Goal: Information Seeking & Learning: Learn about a topic

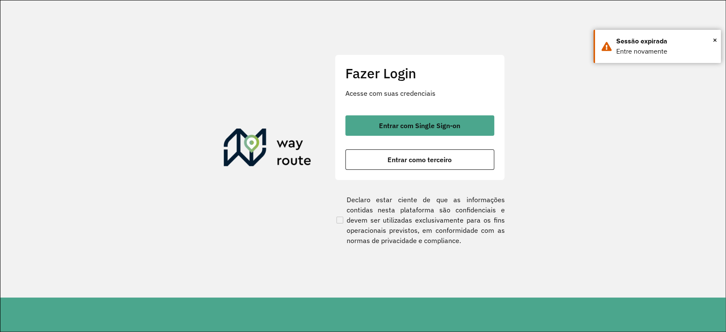
click at [364, 122] on button "Entrar com Single Sign-on" at bounding box center [419, 125] width 149 height 20
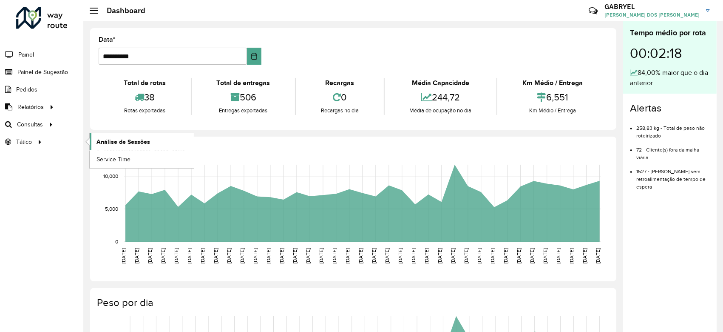
click at [99, 138] on span "Análise de Sessões" at bounding box center [124, 141] width 54 height 9
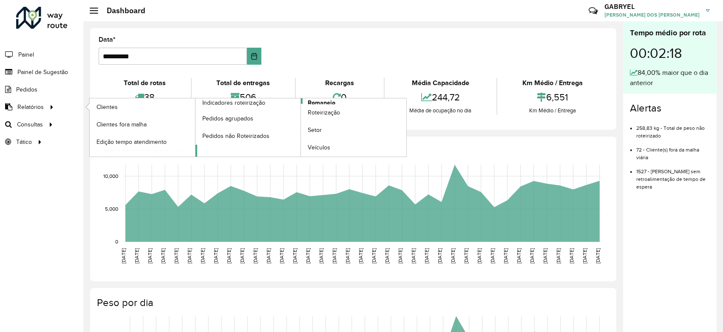
click at [356, 100] on link "Romaneio" at bounding box center [301, 127] width 211 height 58
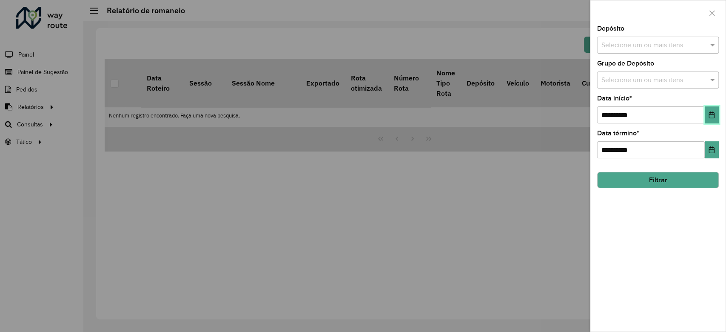
click at [713, 114] on icon "Choose Date" at bounding box center [712, 114] width 6 height 7
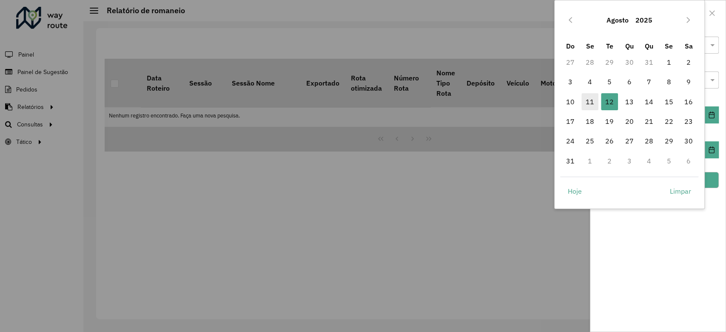
click at [589, 97] on span "11" at bounding box center [589, 101] width 17 height 17
type input "**********"
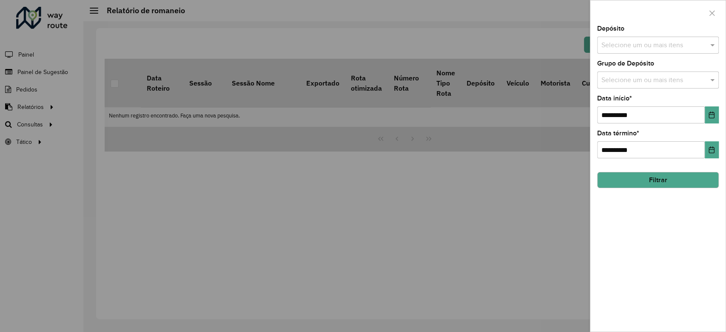
click at [723, 152] on div "**********" at bounding box center [658, 166] width 136 height 332
click at [718, 150] on button "Choose Date" at bounding box center [711, 149] width 14 height 17
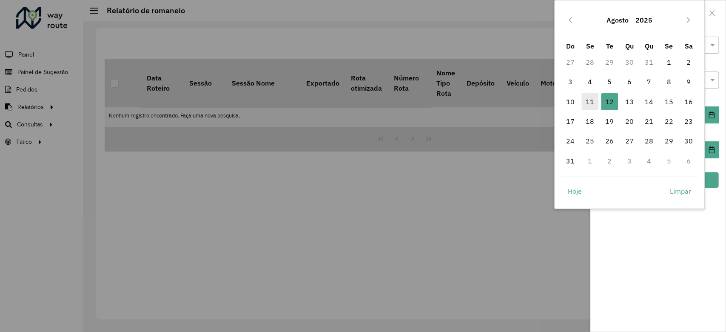
click at [588, 99] on span "11" at bounding box center [589, 101] width 17 height 17
type input "**********"
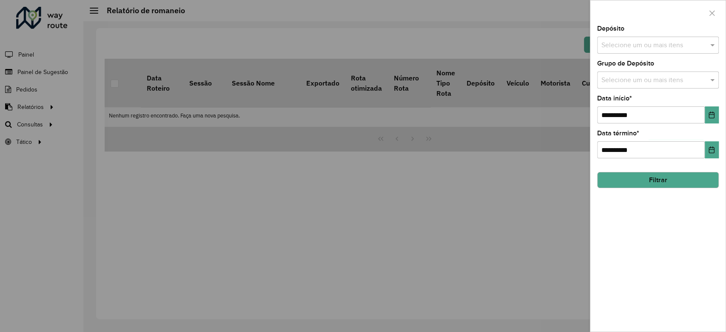
click at [642, 172] on button "Filtrar" at bounding box center [658, 180] width 122 height 16
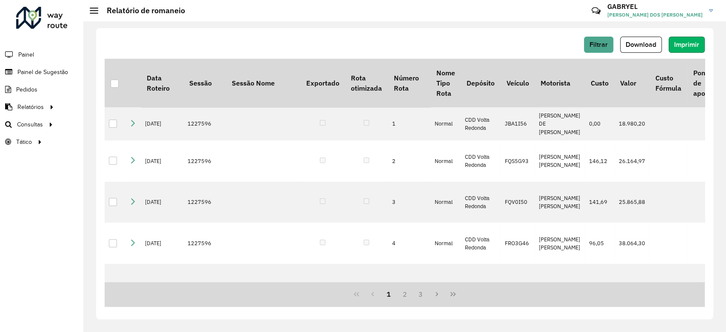
click at [683, 42] on span "Imprimir" at bounding box center [686, 44] width 25 height 7
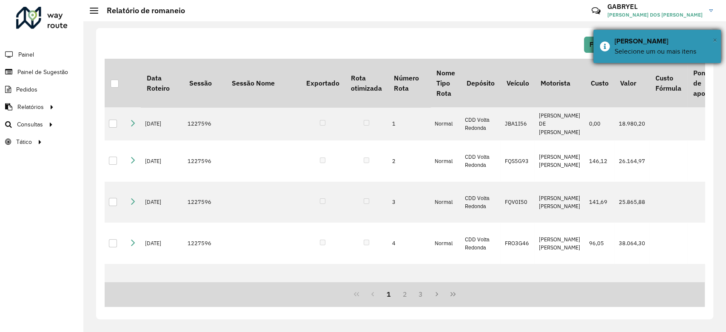
click at [716, 41] on span "×" at bounding box center [715, 39] width 4 height 9
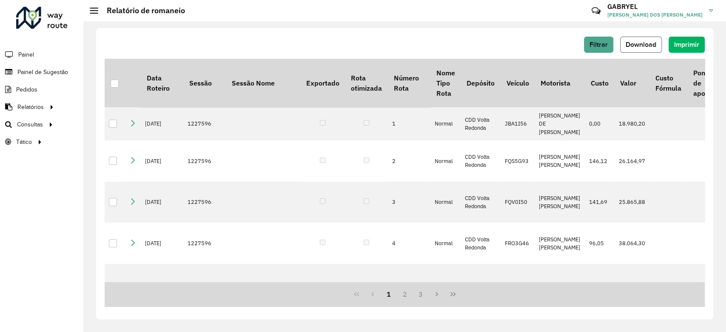
click at [655, 43] on span "Download" at bounding box center [640, 44] width 31 height 7
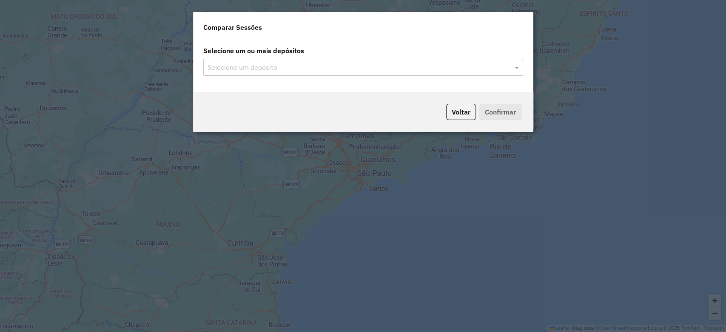
click at [268, 65] on input "text" at bounding box center [358, 67] width 307 height 10
click at [514, 71] on span at bounding box center [517, 67] width 11 height 10
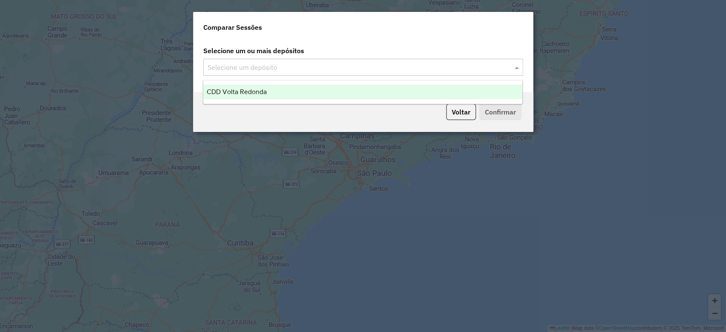
click at [300, 95] on div "CDD Volta Redonda" at bounding box center [362, 92] width 319 height 14
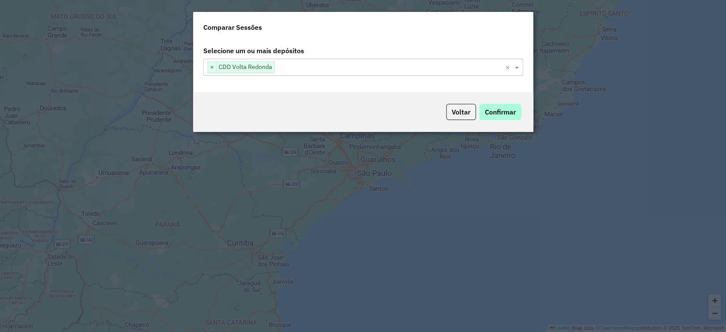
click at [472, 111] on button "Voltar" at bounding box center [461, 112] width 30 height 16
click at [343, 73] on div "Selecione um depósito" at bounding box center [363, 67] width 320 height 17
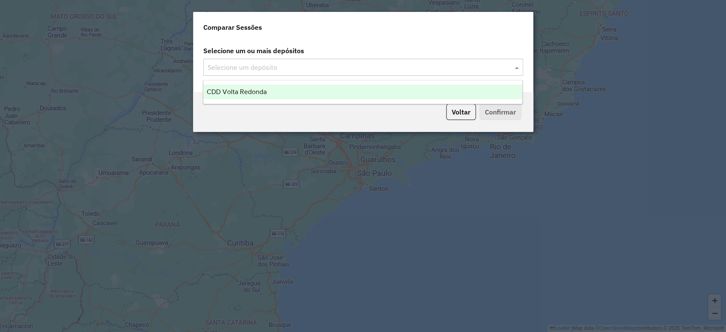
click at [519, 67] on span at bounding box center [517, 67] width 11 height 10
click at [466, 86] on div "CDD Volta Redonda" at bounding box center [362, 92] width 319 height 14
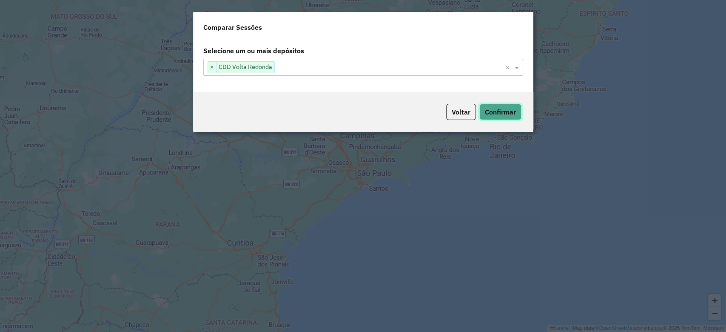
click at [511, 114] on button "Confirmar" at bounding box center [500, 112] width 42 height 16
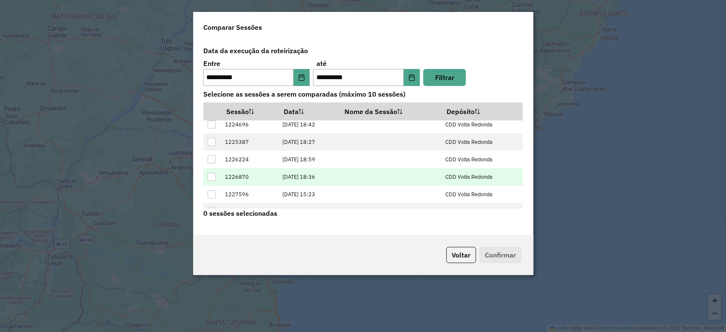
scroll to position [34, 0]
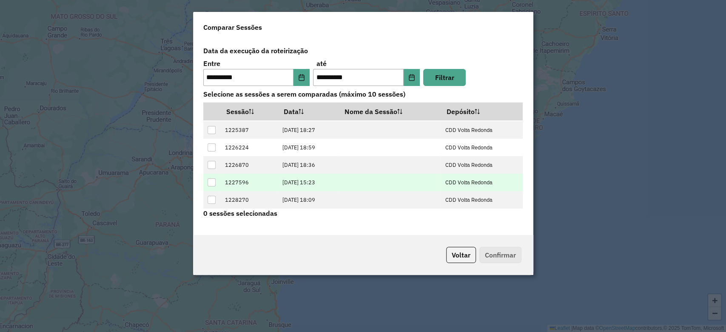
click at [207, 186] on td at bounding box center [211, 181] width 17 height 17
click at [213, 184] on div at bounding box center [211, 182] width 8 height 8
click at [514, 258] on button "Confirmar" at bounding box center [500, 255] width 42 height 16
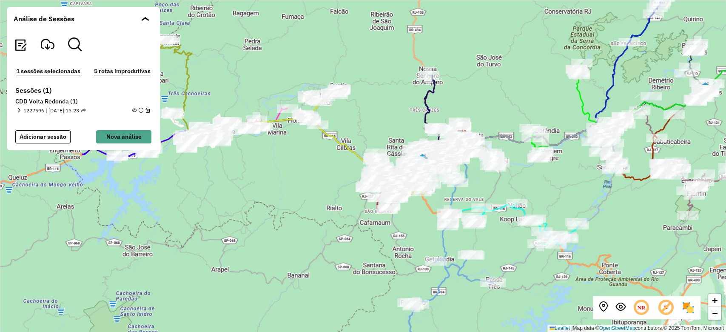
click at [18, 110] on em at bounding box center [19, 110] width 5 height 5
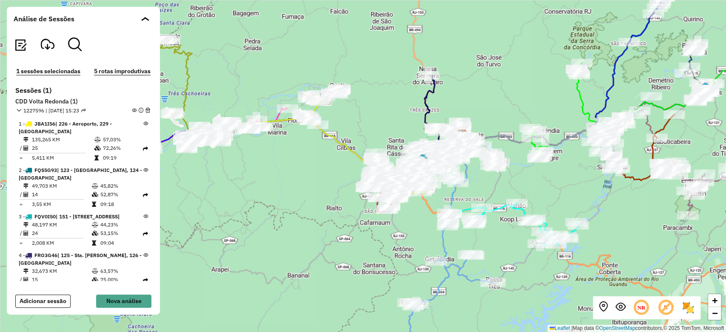
click at [129, 110] on div "1227596 | 11/08/2025 - 15:23" at bounding box center [84, 111] width 134 height 8
click at [132, 111] on em at bounding box center [134, 110] width 5 height 5
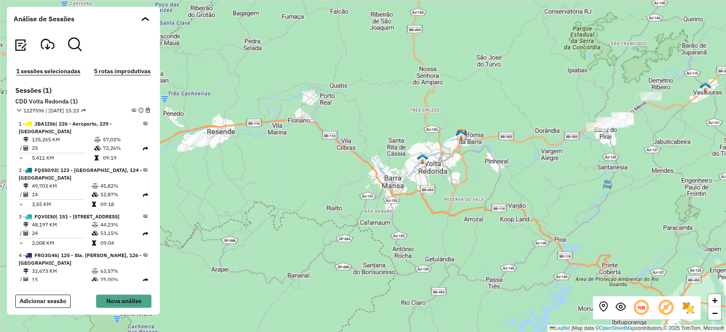
click at [129, 108] on div "1227596 | 11/08/2025 - 15:23" at bounding box center [84, 111] width 134 height 8
click at [132, 109] on em at bounding box center [134, 110] width 5 height 5
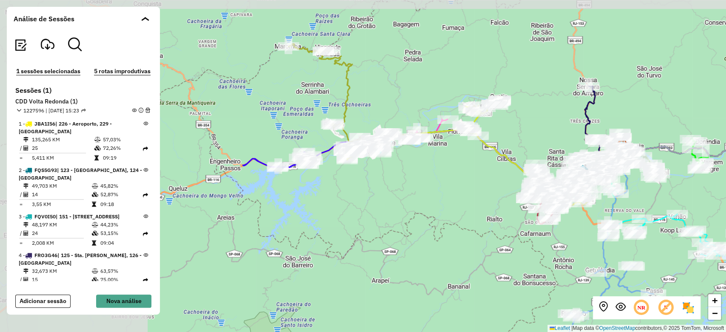
drag, startPoint x: 243, startPoint y: 150, endPoint x: 363, endPoint y: 162, distance: 120.0
click at [363, 162] on div "+ − Leaflet | Map data © OpenStreetMap contributors,© 2025 TomTom, Microsoft" at bounding box center [363, 166] width 726 height 332
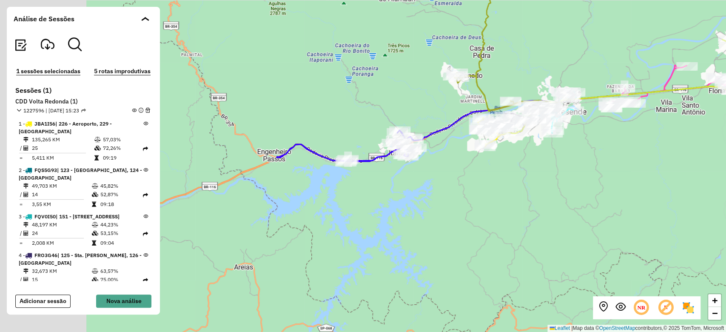
drag, startPoint x: 256, startPoint y: 175, endPoint x: 344, endPoint y: 178, distance: 87.6
click at [344, 178] on div "+ − Leaflet | Map data © OpenStreetMap contributors,© 2025 TomTom, Microsoft" at bounding box center [363, 166] width 726 height 332
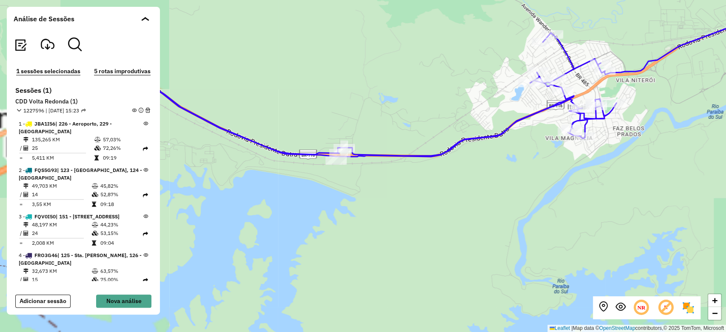
drag, startPoint x: 349, startPoint y: 163, endPoint x: 335, endPoint y: 195, distance: 35.1
click at [335, 195] on div "+ − Leaflet | Map data © OpenStreetMap contributors,© 2025 TomTom, Microsoft" at bounding box center [363, 166] width 726 height 332
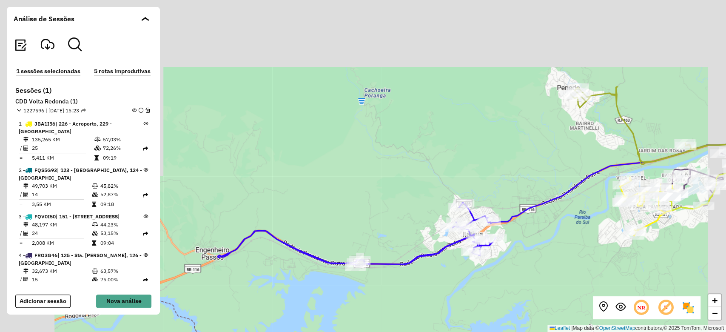
drag, startPoint x: 435, startPoint y: 186, endPoint x: 420, endPoint y: 232, distance: 48.1
click at [420, 232] on div "+ − Leaflet | Map data © OpenStreetMap contributors,© 2025 TomTom, Microsoft" at bounding box center [363, 166] width 726 height 332
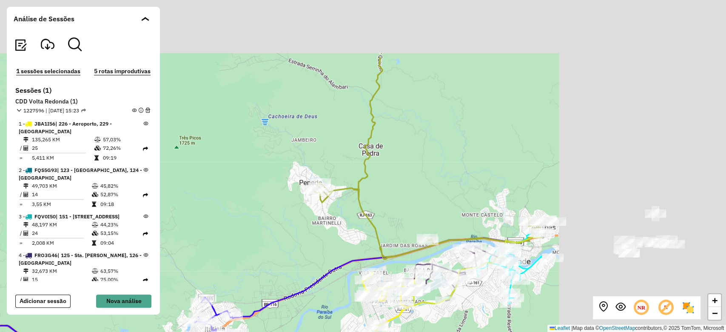
drag, startPoint x: 429, startPoint y: 168, endPoint x: 290, endPoint y: 210, distance: 145.7
click at [228, 258] on div "+ − Leaflet | Map data © OpenStreetMap contributors,© 2025 TomTom, Microsoft" at bounding box center [363, 166] width 726 height 332
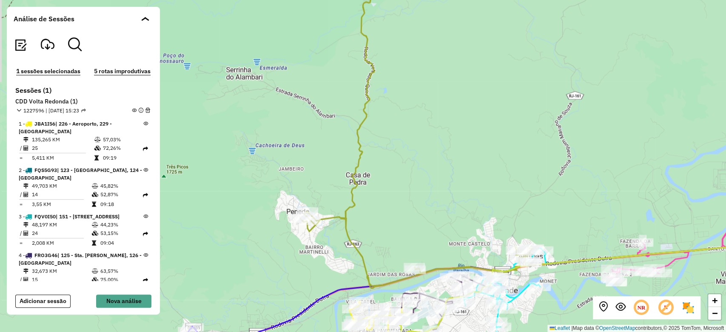
drag, startPoint x: 334, startPoint y: 150, endPoint x: 319, endPoint y: 280, distance: 130.9
click at [314, 293] on div "+ − Leaflet | Map data © OpenStreetMap contributors,© 2025 TomTom, Microsoft" at bounding box center [363, 166] width 726 height 332
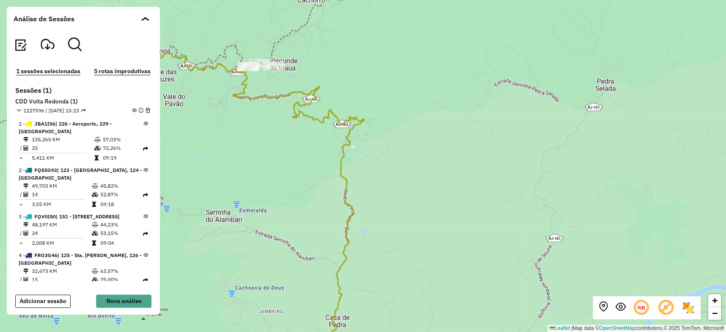
drag, startPoint x: 358, startPoint y: 185, endPoint x: 365, endPoint y: 193, distance: 10.6
click at [365, 193] on div "+ − Leaflet | Map data © OpenStreetMap contributors,© 2025 TomTom, Microsoft" at bounding box center [363, 166] width 726 height 332
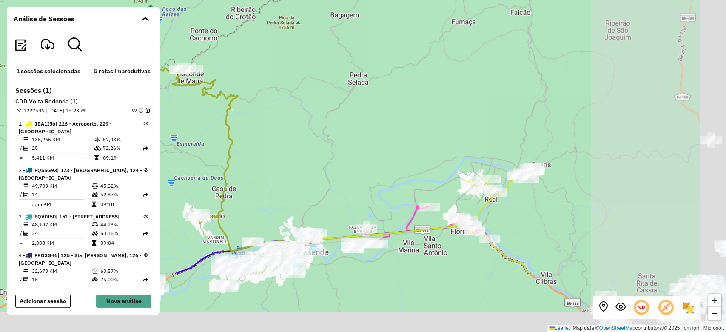
drag, startPoint x: 418, startPoint y: 195, endPoint x: 332, endPoint y: 146, distance: 98.3
click at [332, 146] on div "+ − Leaflet | Map data © OpenStreetMap contributors,© 2025 TomTom, Microsoft" at bounding box center [363, 166] width 726 height 332
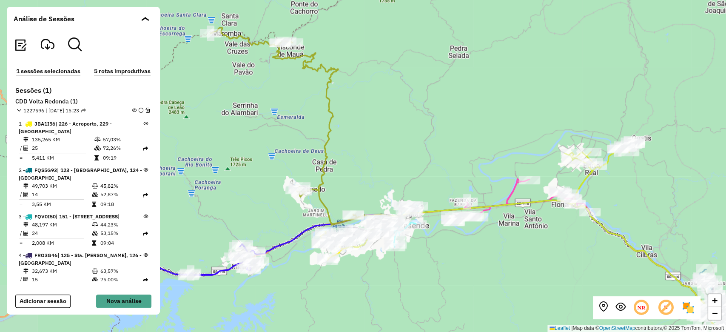
drag, startPoint x: 362, startPoint y: 292, endPoint x: 463, endPoint y: 265, distance: 103.9
click at [463, 265] on div "+ − Leaflet | Map data © OpenStreetMap contributors,© 2025 TomTom, Microsoft" at bounding box center [363, 166] width 726 height 332
click at [132, 111] on em at bounding box center [134, 110] width 5 height 5
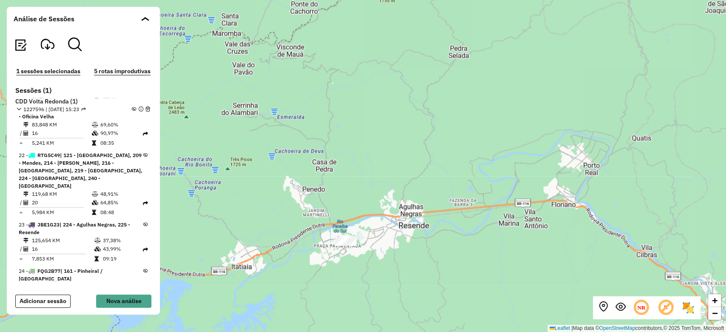
scroll to position [907, 0]
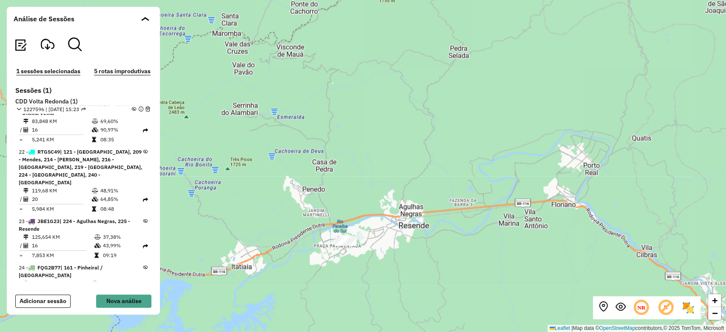
click at [143, 265] on icon at bounding box center [145, 267] width 5 height 5
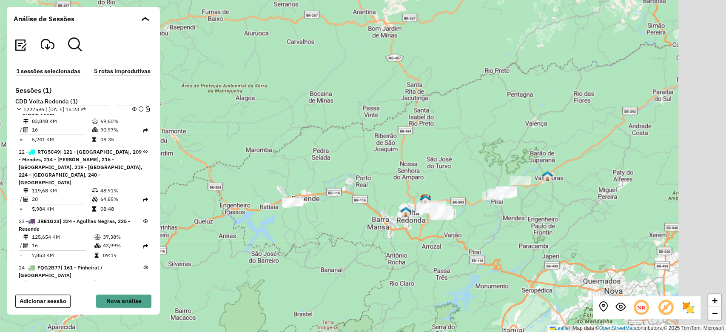
drag, startPoint x: 386, startPoint y: 196, endPoint x: 342, endPoint y: 191, distance: 44.9
click at [342, 191] on div "+ − Leaflet | Map data © OpenStreetMap contributors,© 2025 TomTom, Microsoft" at bounding box center [363, 166] width 726 height 332
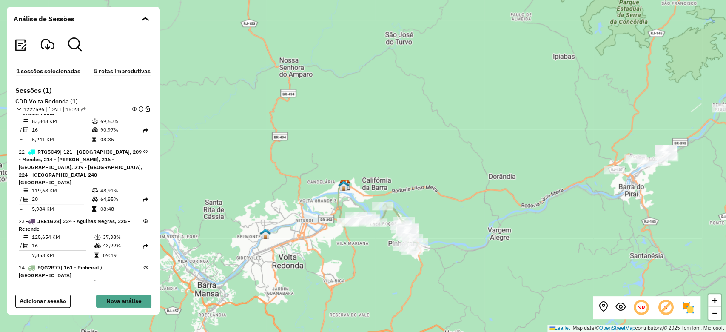
drag, startPoint x: 396, startPoint y: 200, endPoint x: 398, endPoint y: 170, distance: 30.7
click at [401, 172] on div "+ − Leaflet | Map data © OpenStreetMap contributors,© 2025 TomTom, Microsoft" at bounding box center [363, 166] width 726 height 332
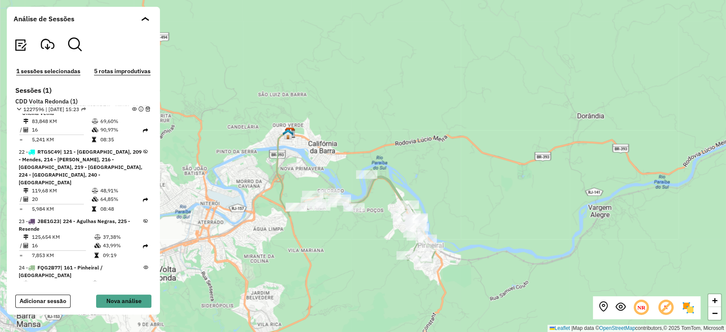
drag, startPoint x: 404, startPoint y: 179, endPoint x: 390, endPoint y: 141, distance: 40.0
click at [390, 141] on div "+ − Leaflet | Map data © OpenStreetMap contributors,© 2025 TomTom, Microsoft" at bounding box center [363, 166] width 726 height 332
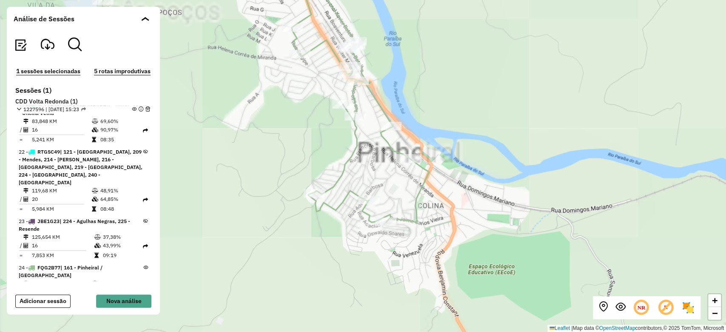
click at [458, 226] on div "+ − Leaflet | Map data © OpenStreetMap contributors,© 2025 TomTom, Microsoft" at bounding box center [363, 166] width 726 height 332
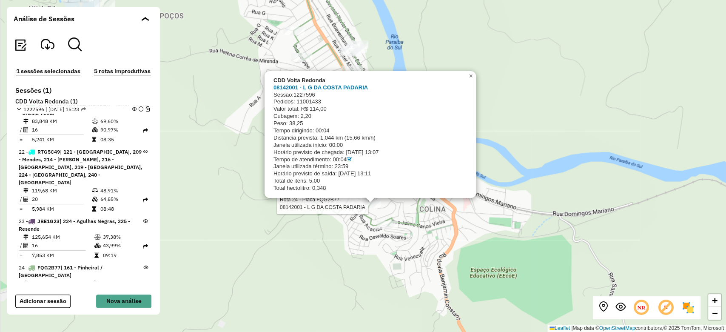
click at [133, 107] on em at bounding box center [134, 109] width 5 height 5
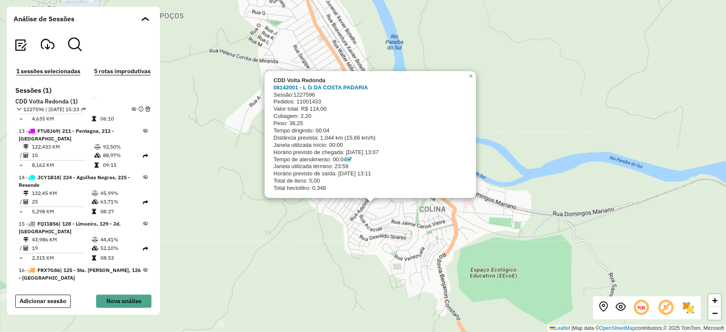
scroll to position [510, 0]
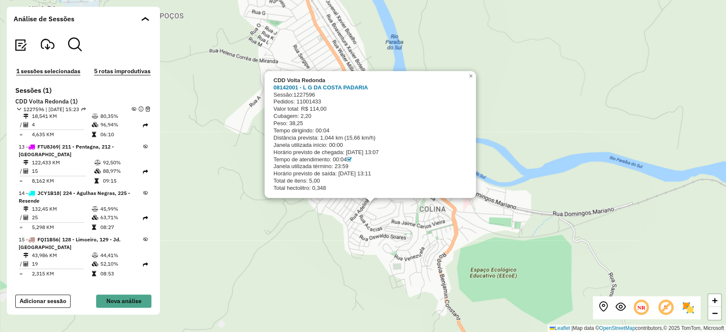
click at [144, 190] on icon at bounding box center [145, 192] width 5 height 5
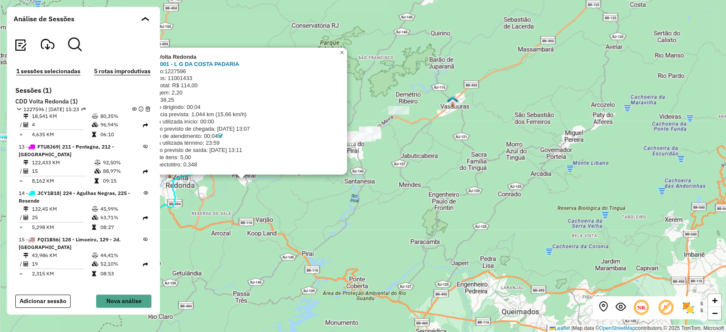
click at [341, 54] on span "×" at bounding box center [342, 52] width 4 height 7
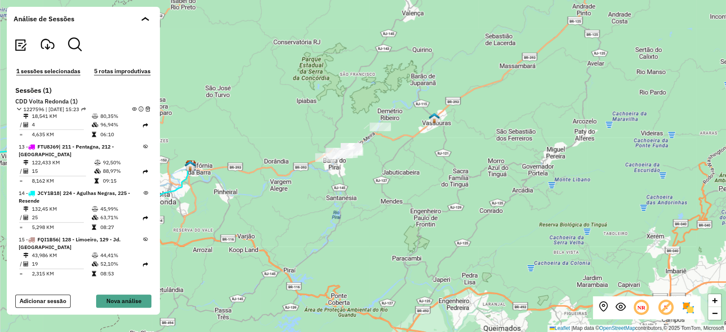
drag, startPoint x: 428, startPoint y: 142, endPoint x: 420, endPoint y: 153, distance: 13.4
click at [420, 153] on div "+ − Leaflet | Map data © OpenStreetMap contributors,© 2025 TomTom, Microsoft" at bounding box center [363, 166] width 726 height 332
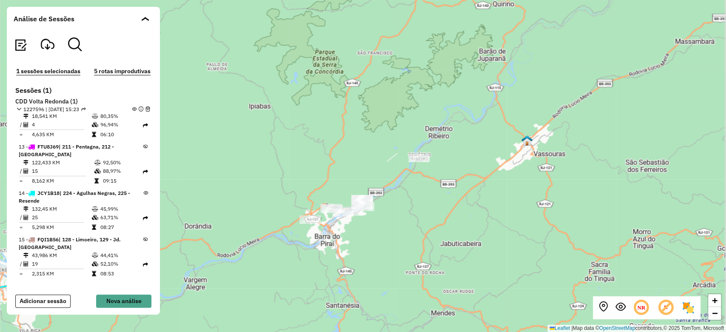
drag, startPoint x: 431, startPoint y: 135, endPoint x: 412, endPoint y: 210, distance: 77.3
click at [412, 210] on div "+ − Leaflet | Map data © OpenStreetMap contributors,© 2025 TomTom, Microsoft" at bounding box center [363, 166] width 726 height 332
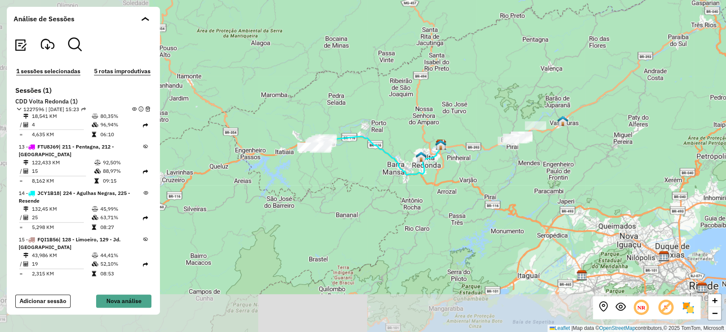
drag, startPoint x: 335, startPoint y: 221, endPoint x: 500, endPoint y: 150, distance: 180.4
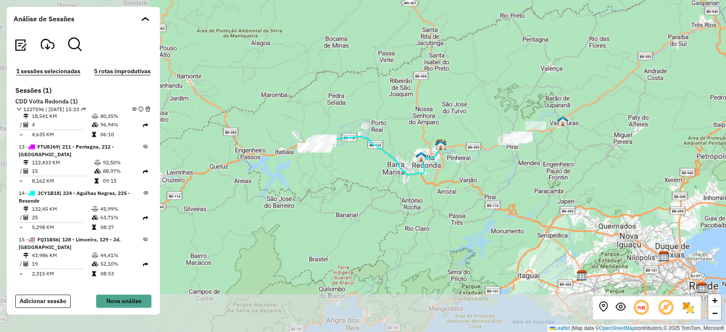
click at [500, 150] on div "+ − Leaflet | Map data © OpenStreetMap contributors,© 2025 TomTom, Microsoft" at bounding box center [363, 166] width 726 height 332
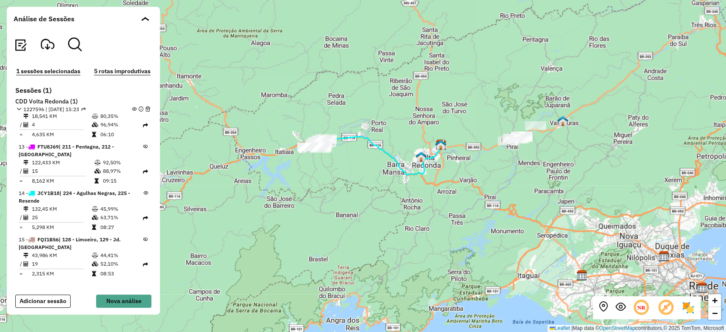
drag, startPoint x: 375, startPoint y: 173, endPoint x: 381, endPoint y: 182, distance: 10.1
click at [381, 182] on div "+ − Leaflet | Map data © OpenStreetMap contributors,© 2025 TomTom, Microsoft" at bounding box center [363, 166] width 726 height 332
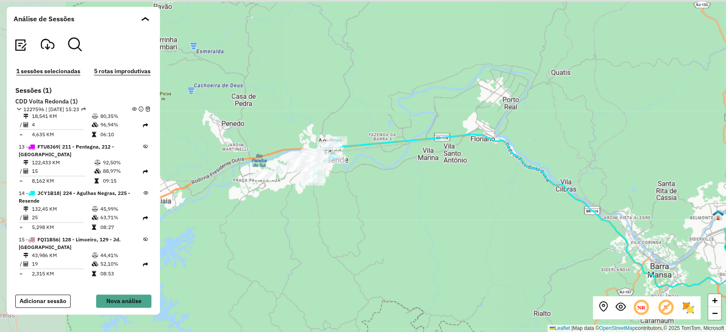
drag, startPoint x: 374, startPoint y: 193, endPoint x: 406, endPoint y: 216, distance: 39.9
click at [406, 216] on div "+ − Leaflet | Map data © OpenStreetMap contributors,© 2025 TomTom, Microsoft" at bounding box center [363, 166] width 726 height 332
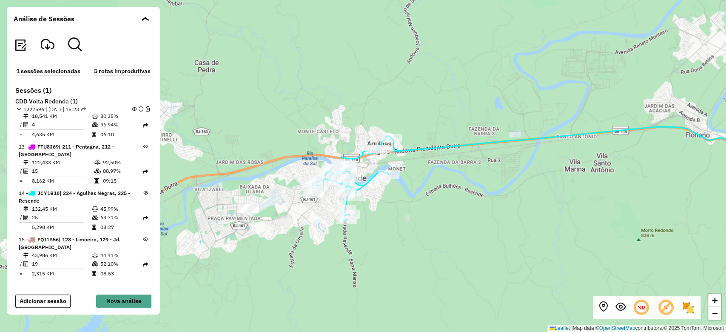
drag, startPoint x: 376, startPoint y: 226, endPoint x: 381, endPoint y: 229, distance: 5.9
click at [381, 229] on div "+ − Leaflet | Map data © OpenStreetMap contributors,© 2025 TomTom, Microsoft" at bounding box center [363, 166] width 726 height 332
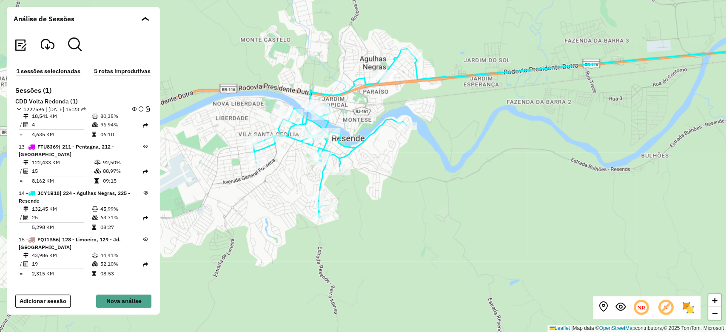
drag, startPoint x: 392, startPoint y: 206, endPoint x: 398, endPoint y: 184, distance: 22.7
click at [392, 209] on div "+ − Leaflet | Map data © OpenStreetMap contributors,© 2025 TomTom, Microsoft" at bounding box center [363, 166] width 726 height 332
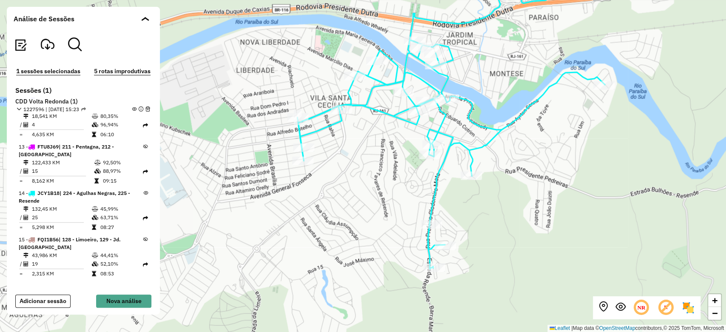
drag, startPoint x: 434, startPoint y: 158, endPoint x: 406, endPoint y: 141, distance: 32.2
click at [406, 141] on div "+ − Leaflet | Map data © OpenStreetMap contributors,© 2025 TomTom, Microsoft" at bounding box center [363, 166] width 726 height 332
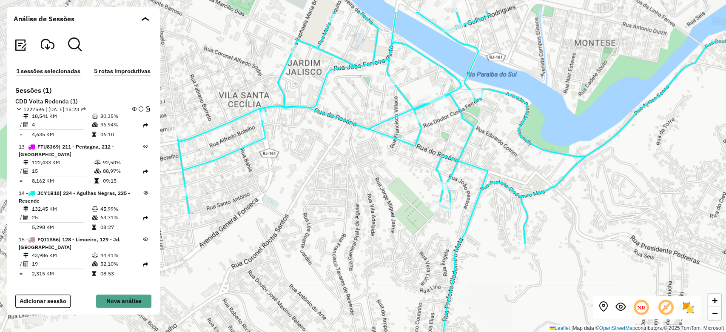
click at [549, 99] on div "+ − Leaflet | Map data © OpenStreetMap contributors,© 2025 TomTom, Microsoft" at bounding box center [363, 166] width 726 height 332
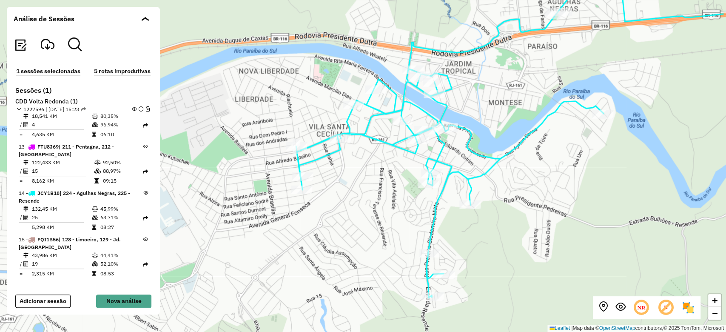
drag, startPoint x: 517, startPoint y: 108, endPoint x: 449, endPoint y: 134, distance: 71.9
click at [449, 134] on div "+ − Leaflet | Map data © OpenStreetMap contributors,© 2025 TomTom, Microsoft" at bounding box center [363, 166] width 726 height 332
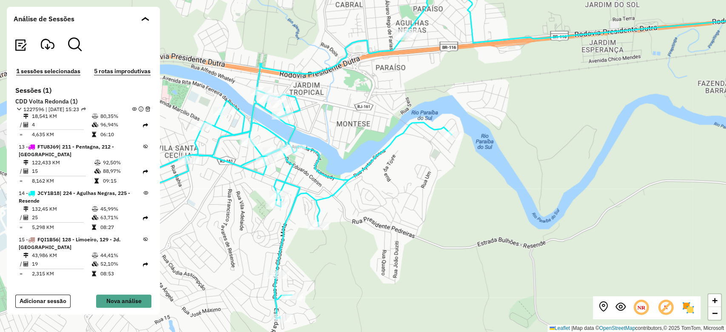
drag, startPoint x: 432, startPoint y: 133, endPoint x: 477, endPoint y: 136, distance: 45.2
click at [461, 134] on icon at bounding box center [302, 150] width 317 height 337
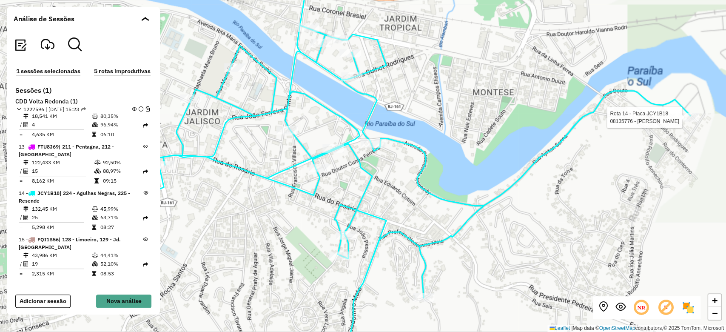
drag, startPoint x: 435, startPoint y: 137, endPoint x: 280, endPoint y: 143, distance: 155.3
click at [434, 135] on div "Rota 14 - Placa JCY1B18 08135776 - ROSELI FERREIRA + − Leaflet | Map data © Ope…" at bounding box center [363, 166] width 726 height 332
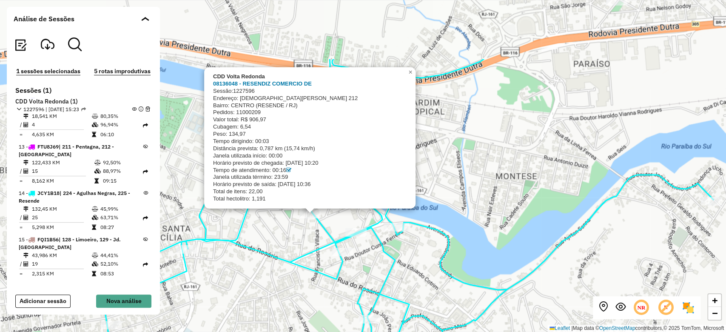
drag, startPoint x: 479, startPoint y: 109, endPoint x: 517, endPoint y: 199, distance: 97.5
click at [517, 199] on div "CDD Volta Redonda 08136048 - RESENDIZ COMERCIO DE Sessão: 1227596 Endereço: SAT…" at bounding box center [363, 166] width 726 height 332
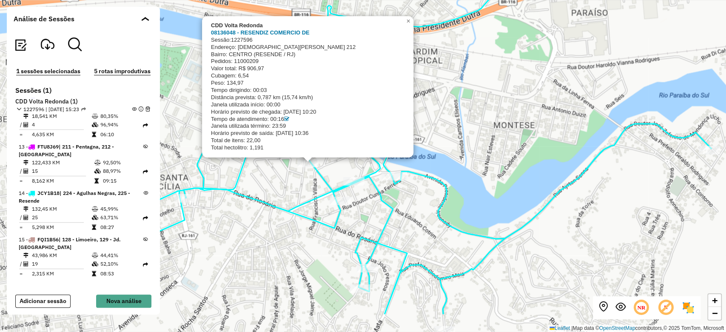
drag, startPoint x: 449, startPoint y: 269, endPoint x: 430, endPoint y: 211, distance: 61.3
click at [430, 211] on icon at bounding box center [403, 115] width 615 height 398
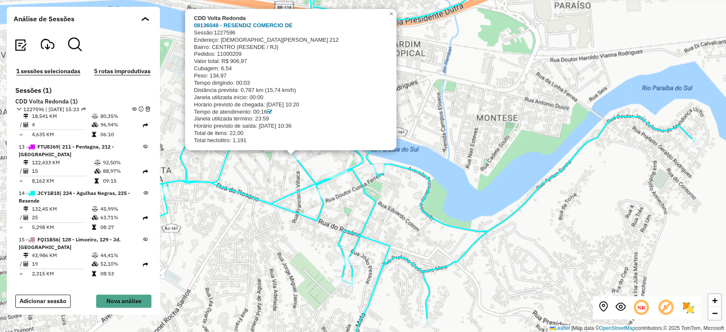
drag, startPoint x: 312, startPoint y: 82, endPoint x: 308, endPoint y: 142, distance: 60.5
click at [308, 142] on div "08136048 - RESENDIZ COMERCIO DE Sessão: 1227596 Endereço: SATURNINO BRAGA 212 B…" at bounding box center [290, 83] width 192 height 122
click at [308, 142] on div "Total hectolitro: 1,191" at bounding box center [290, 140] width 192 height 7
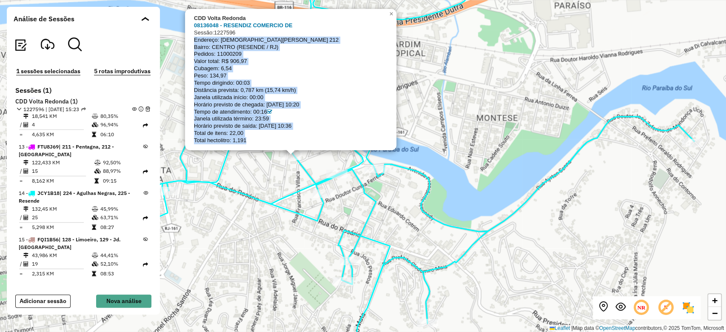
drag, startPoint x: 308, startPoint y: 142, endPoint x: 301, endPoint y: 30, distance: 112.1
click at [301, 30] on div "08136048 - RESENDIZ COMERCIO DE Sessão: 1227596 Endereço: SATURNINO BRAGA 212 B…" at bounding box center [290, 83] width 192 height 122
click at [301, 30] on div "Sessão: 1227596" at bounding box center [290, 32] width 192 height 7
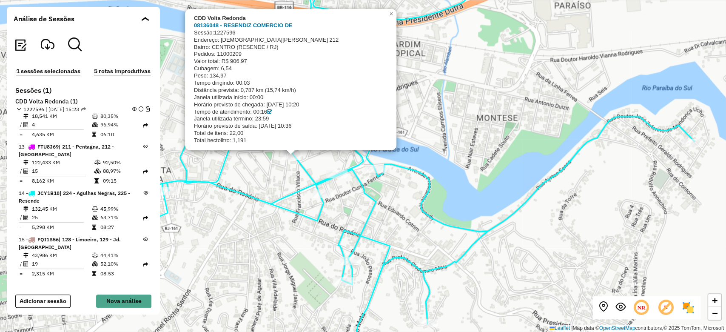
click at [519, 128] on div "CDD Volta Redonda 08136048 - RESENDIZ COMERCIO DE Sessão: 1227596 Endereço: SAT…" at bounding box center [363, 166] width 726 height 332
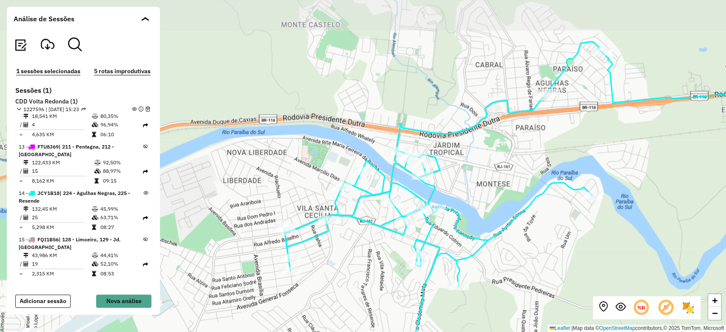
drag, startPoint x: 424, startPoint y: 135, endPoint x: 441, endPoint y: 168, distance: 37.8
click at [441, 168] on icon at bounding box center [442, 210] width 317 height 337
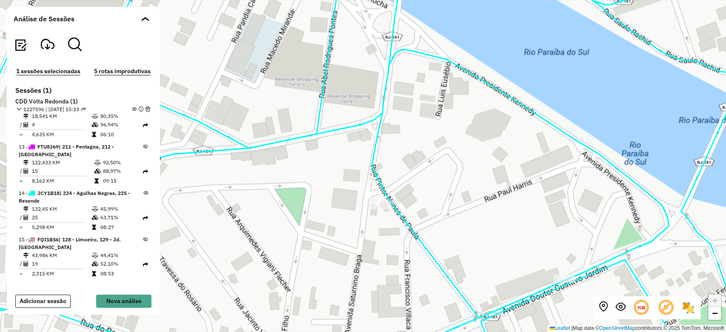
drag, startPoint x: 370, startPoint y: 239, endPoint x: 425, endPoint y: 211, distance: 61.4
click at [425, 211] on div "+ − Leaflet | Map data © OpenStreetMap contributors,© 2025 TomTom, Microsoft" at bounding box center [363, 166] width 726 height 332
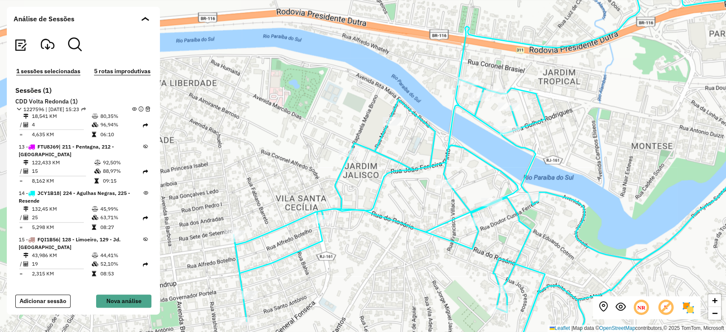
drag, startPoint x: 467, startPoint y: 177, endPoint x: 428, endPoint y: 182, distance: 39.0
click at [428, 182] on div "+ − Leaflet | Map data © OpenStreetMap contributors,© 2025 TomTom, Microsoft" at bounding box center [363, 166] width 726 height 332
